Goal: Find contact information: Find contact information

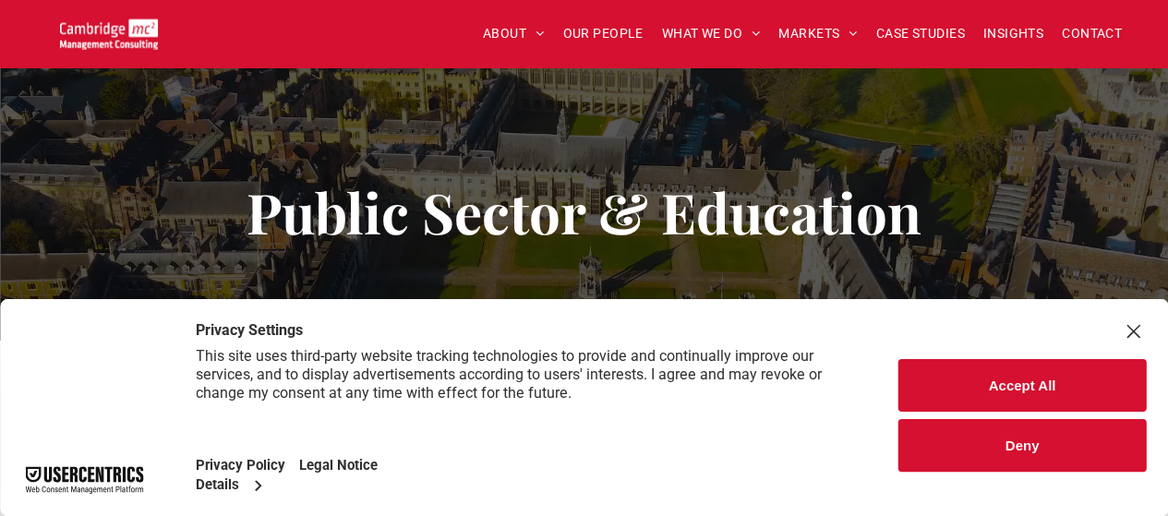
scroll to position [306, 0]
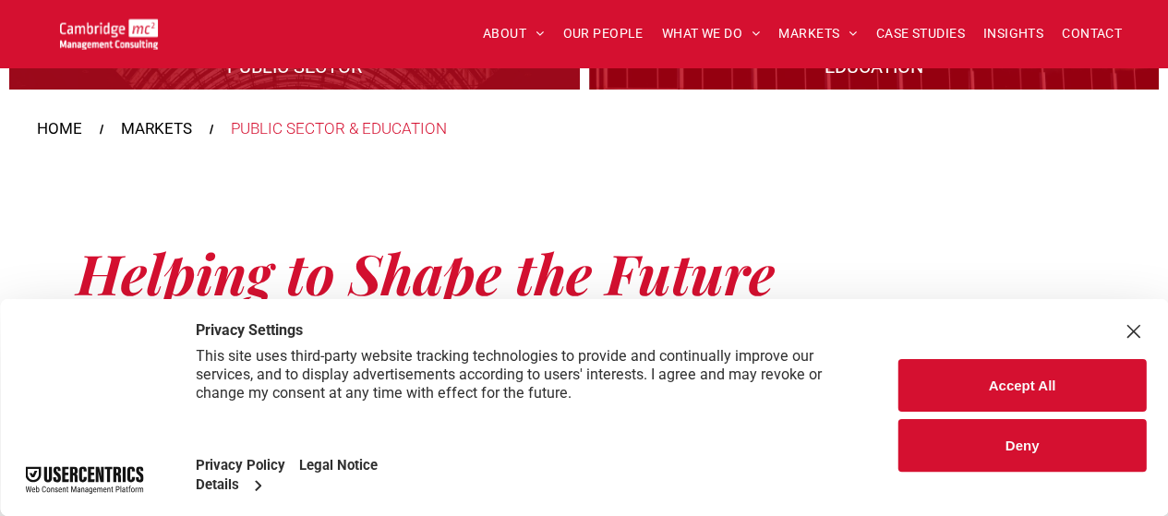
click at [1033, 382] on button "Accept All" at bounding box center [1021, 385] width 247 height 53
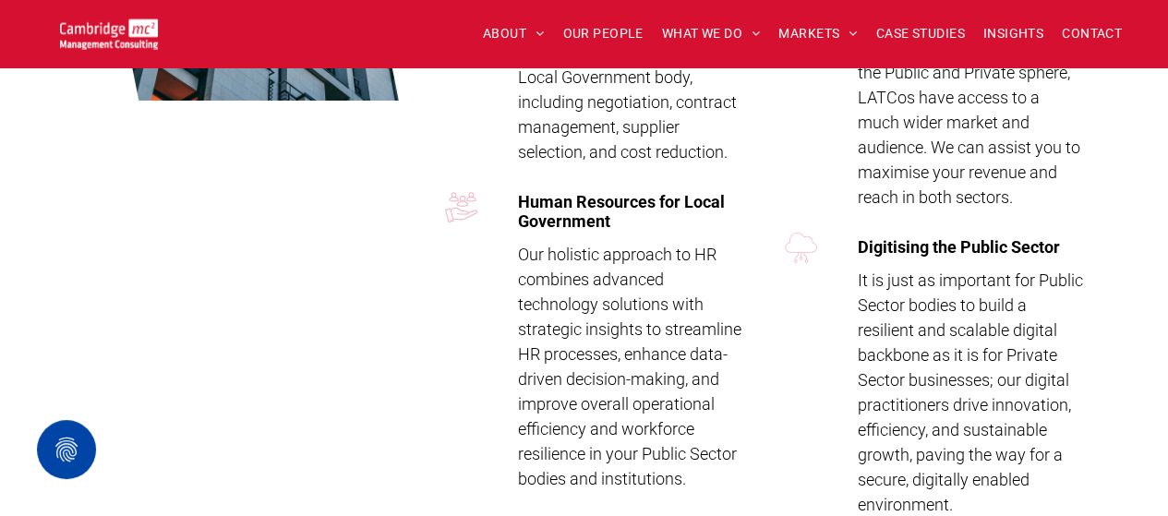
scroll to position [3712, 0]
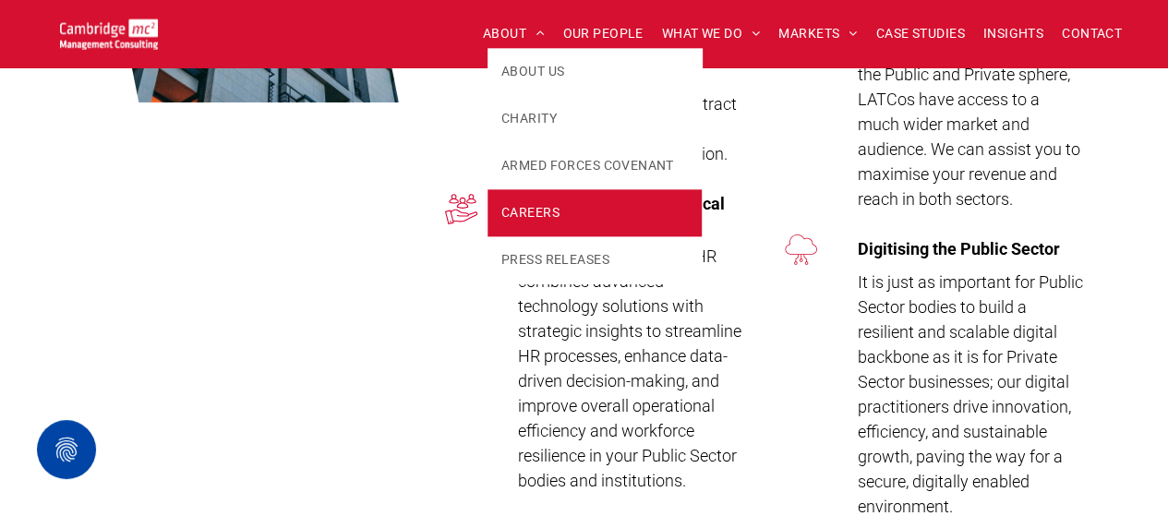
click at [539, 206] on span "CAREERS" at bounding box center [530, 212] width 58 height 19
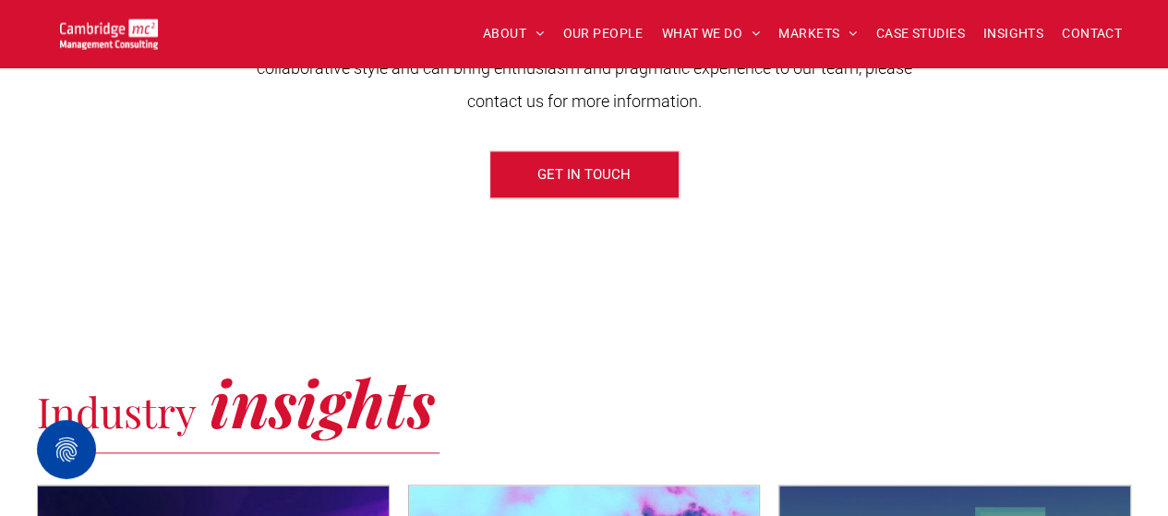
scroll to position [886, 0]
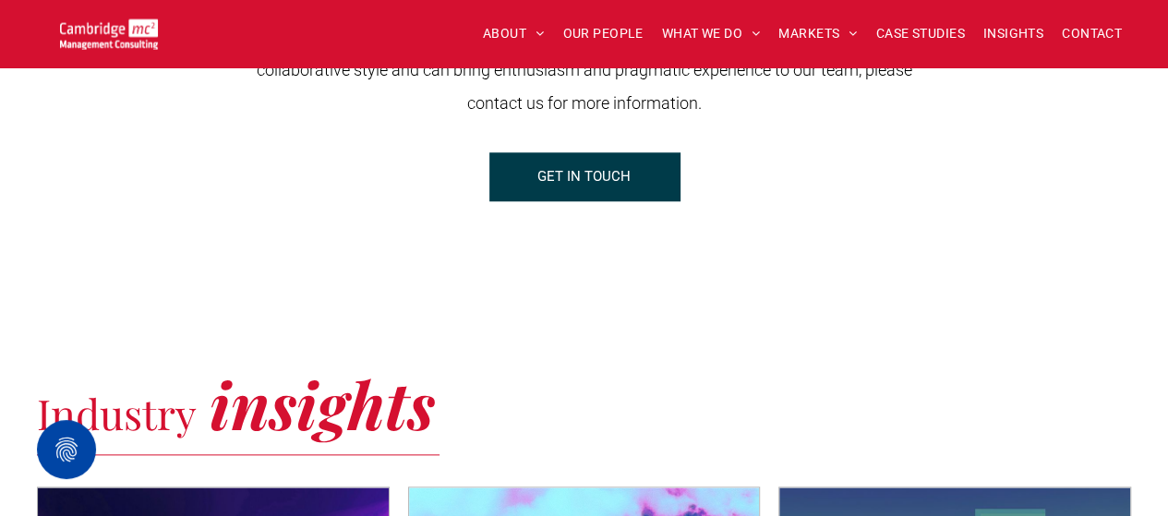
click at [606, 186] on span "GET IN TOUCH" at bounding box center [583, 176] width 93 height 46
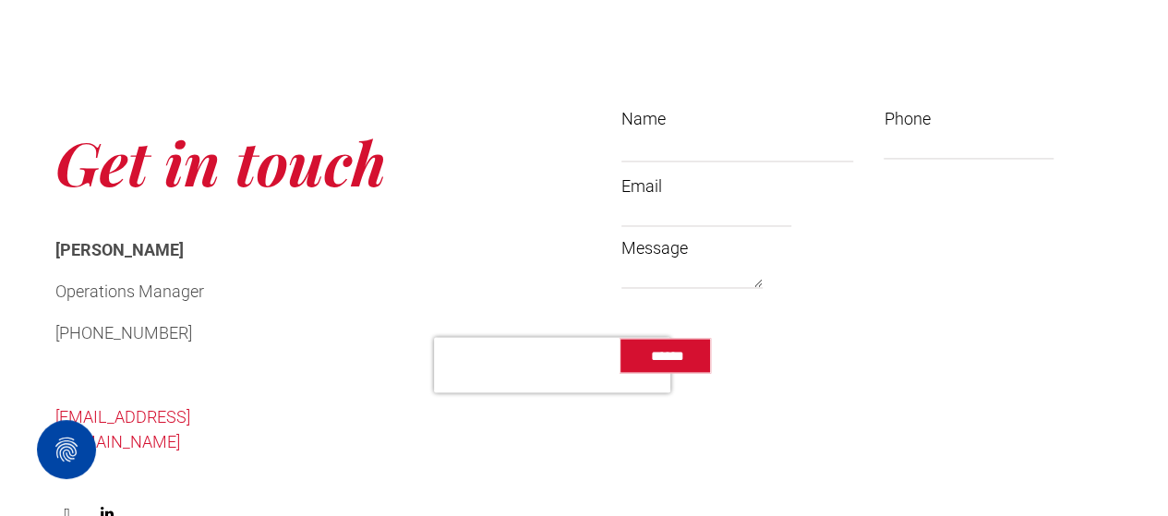
scroll to position [1401, 0]
